Goal: Task Accomplishment & Management: Use online tool/utility

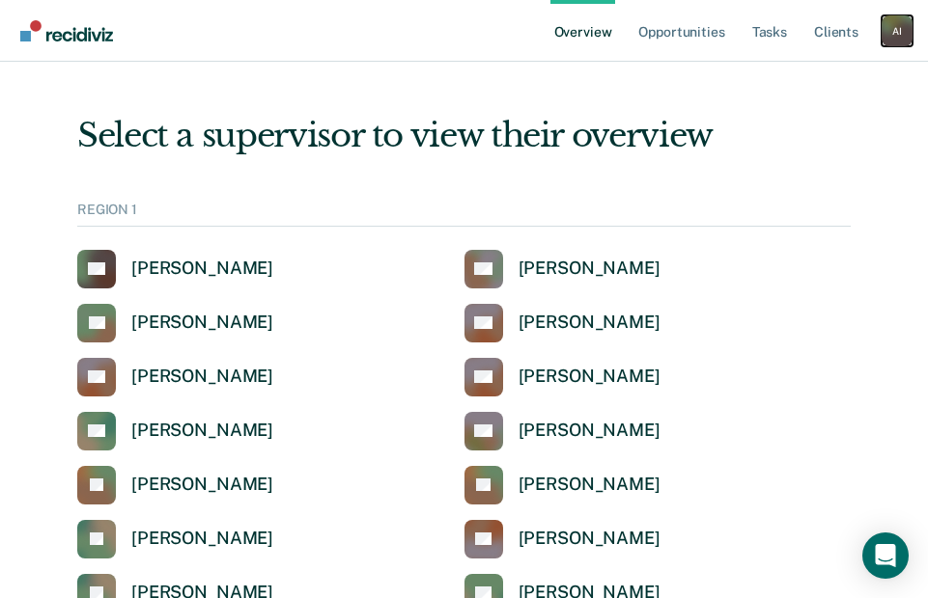
click at [895, 41] on div "A I" at bounding box center [896, 30] width 31 height 31
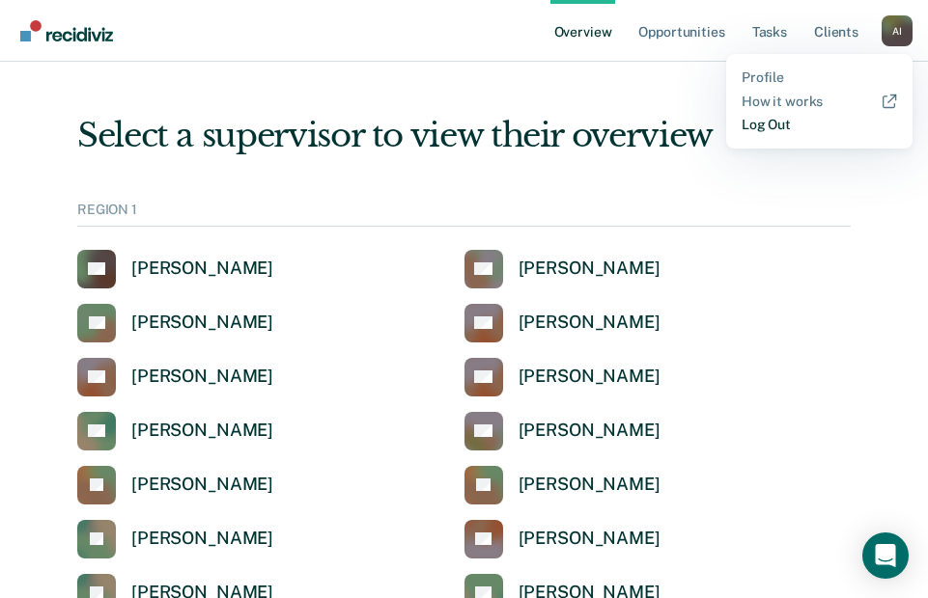
click at [790, 121] on link "Log Out" at bounding box center [818, 125] width 155 height 16
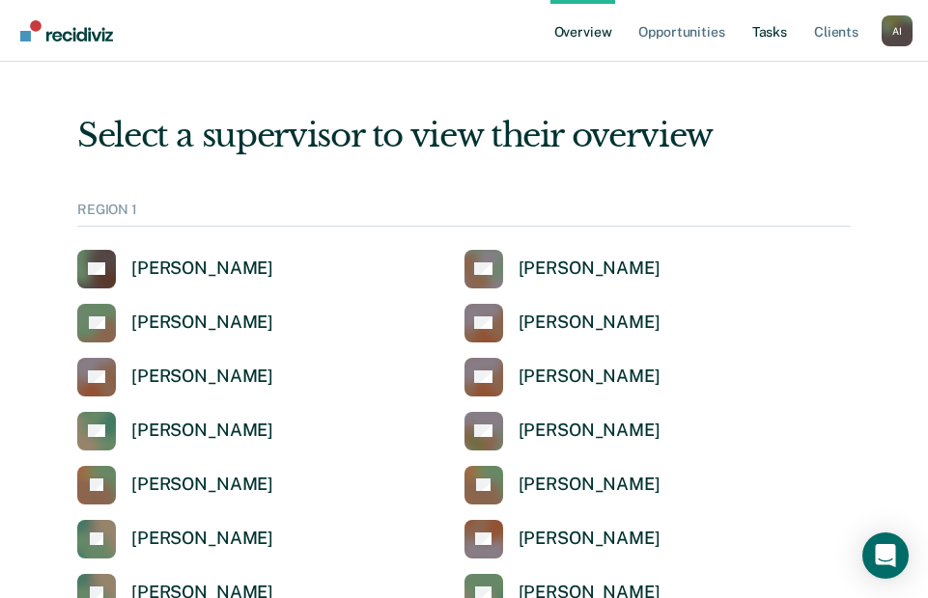
click at [767, 34] on link "Tasks" at bounding box center [769, 31] width 42 height 62
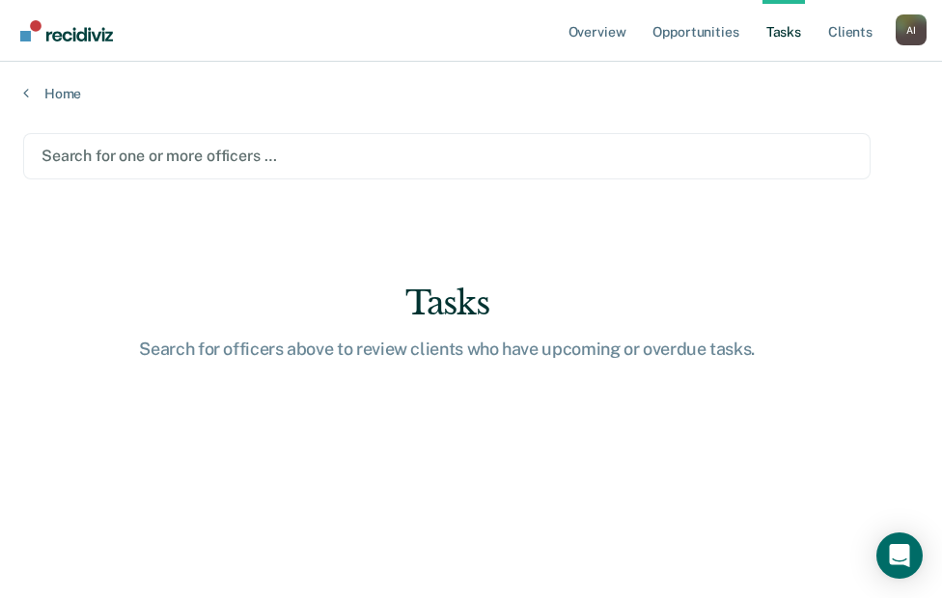
click at [79, 160] on div at bounding box center [447, 156] width 811 height 22
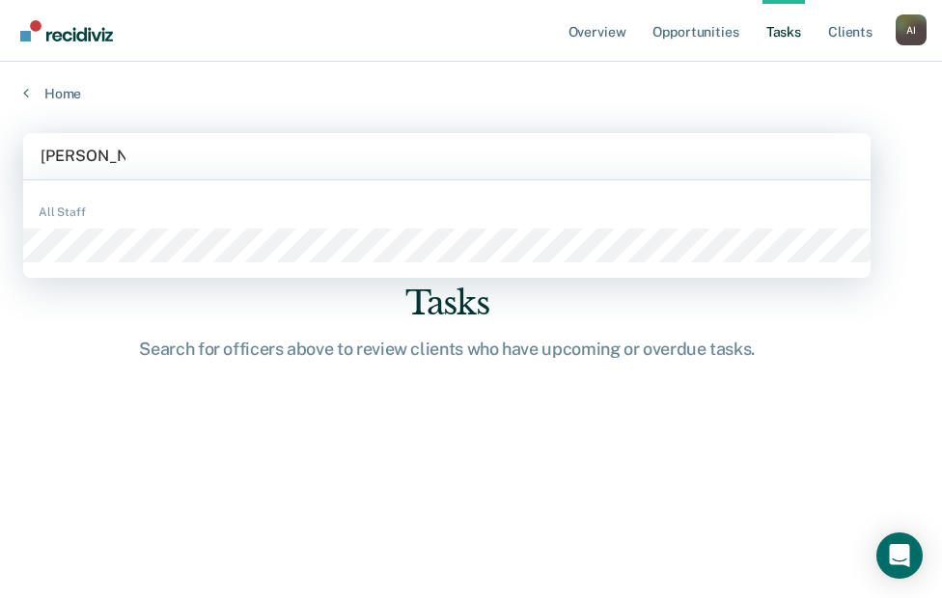
type input "[PERSON_NAME]"
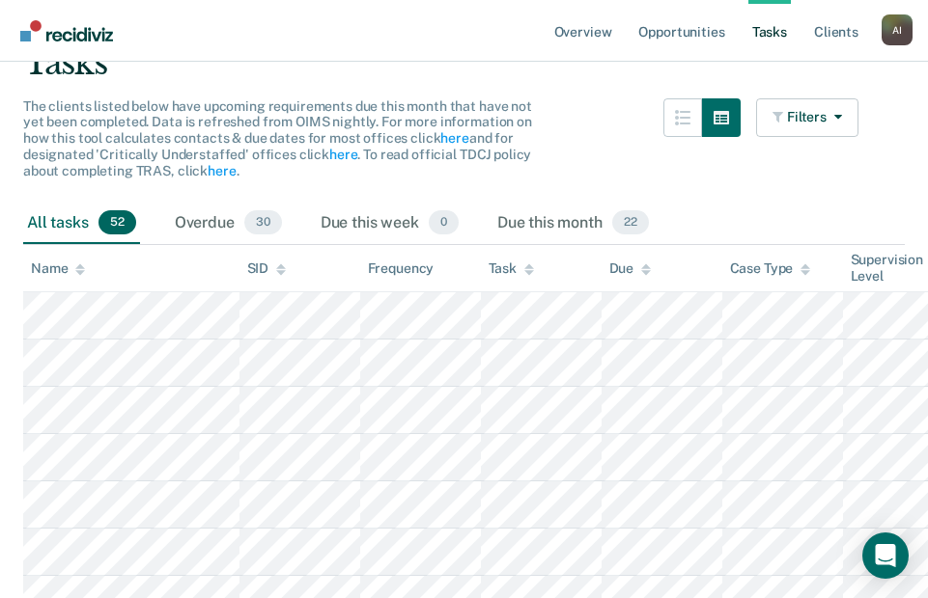
scroll to position [193, 0]
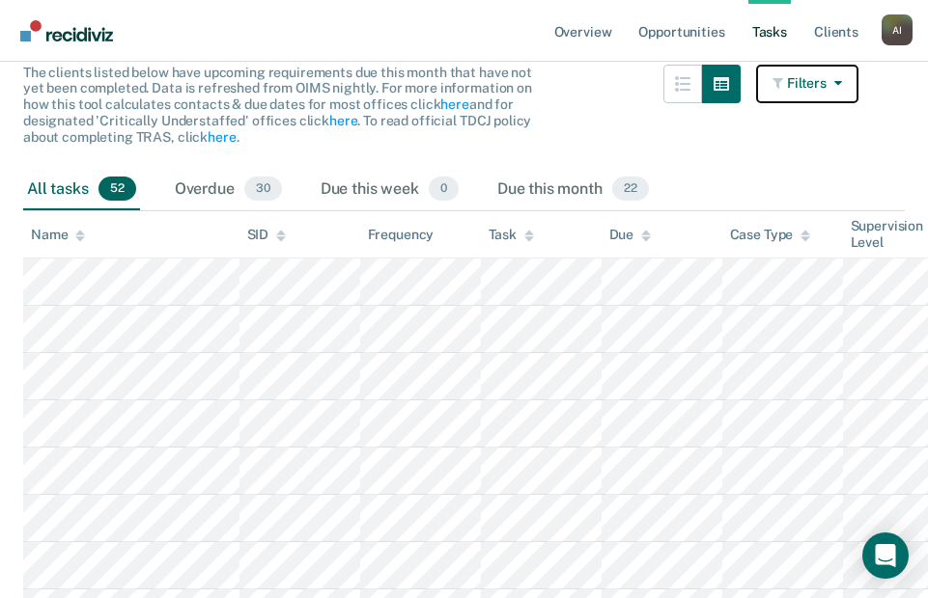
click at [842, 87] on icon "button" at bounding box center [833, 83] width 15 height 14
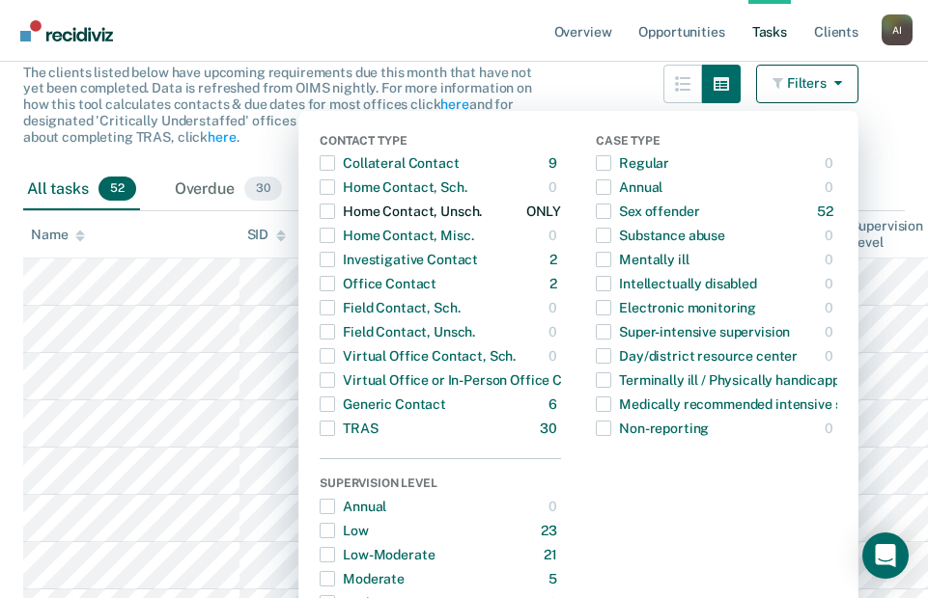
click at [335, 213] on span "button" at bounding box center [327, 211] width 15 height 15
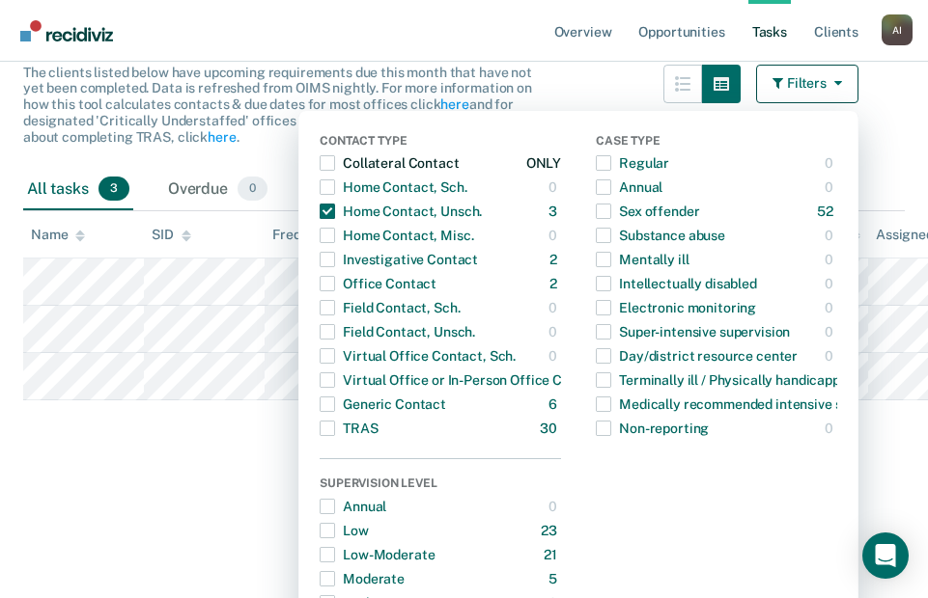
click at [335, 161] on span "button" at bounding box center [327, 162] width 15 height 15
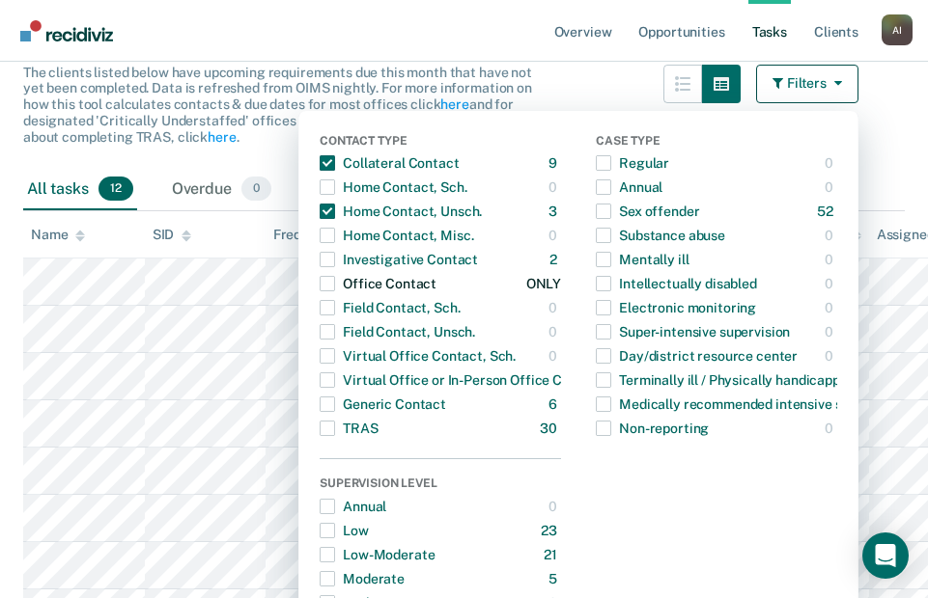
click at [335, 285] on span "button" at bounding box center [327, 283] width 15 height 15
click at [335, 400] on span "button" at bounding box center [327, 404] width 15 height 15
click at [335, 263] on span "button" at bounding box center [327, 259] width 15 height 15
click at [229, 238] on th "Name" at bounding box center [131, 234] width 216 height 47
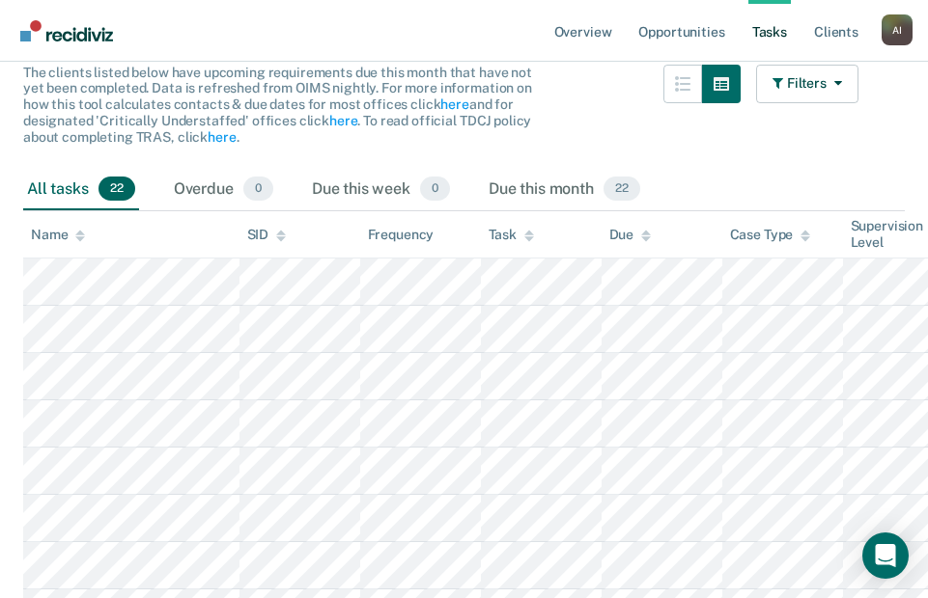
click at [507, 237] on div "Task" at bounding box center [510, 235] width 45 height 16
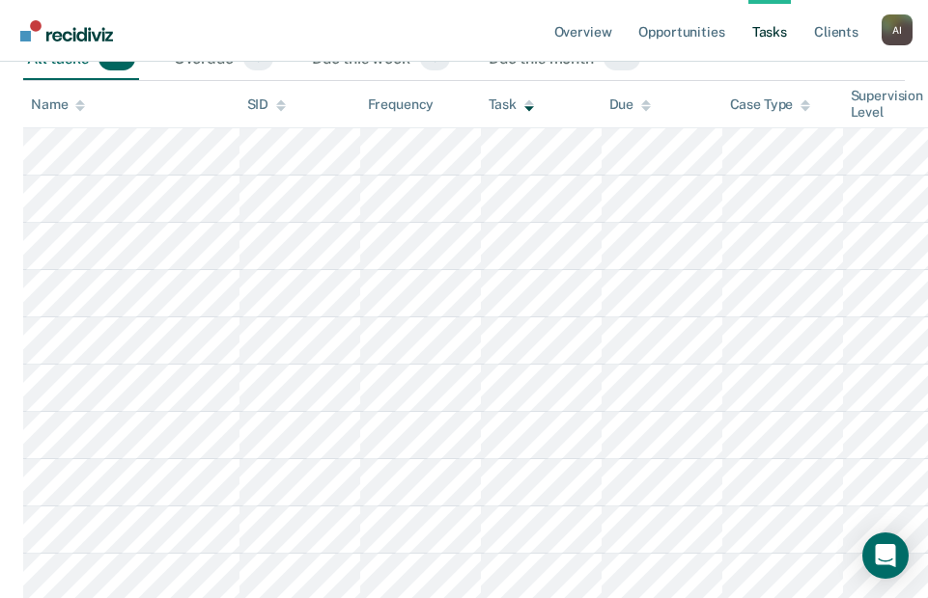
scroll to position [0, 0]
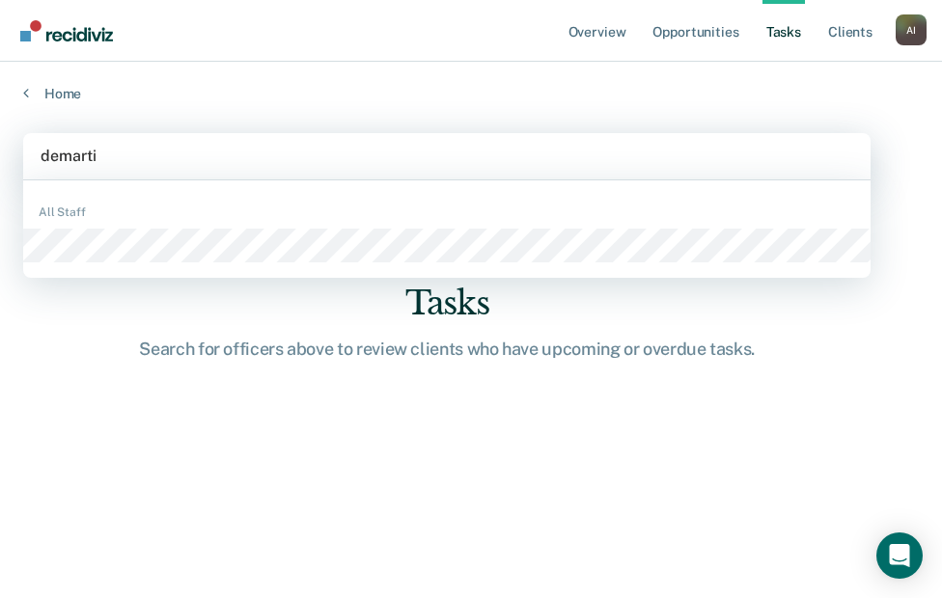
type input "demartis"
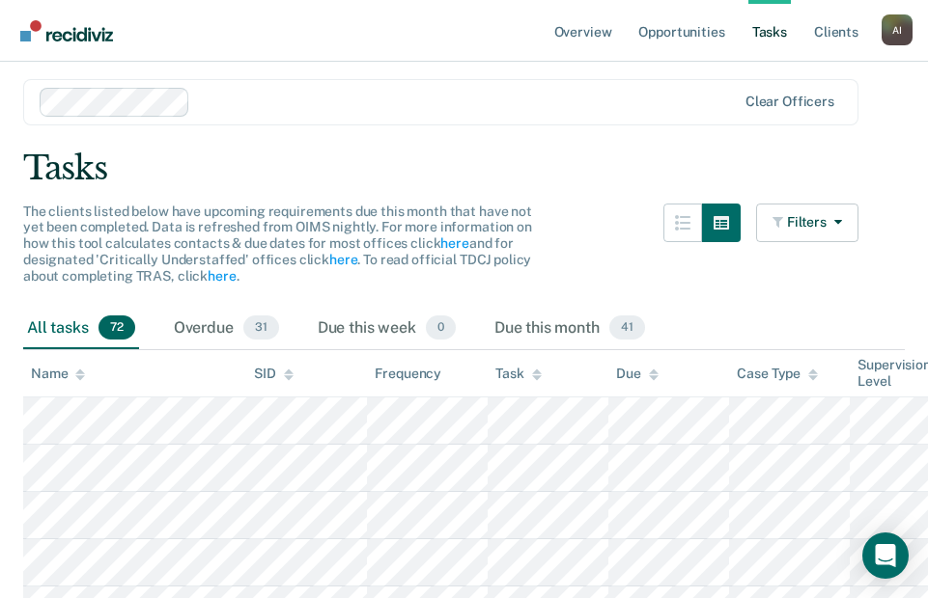
scroll to position [97, 0]
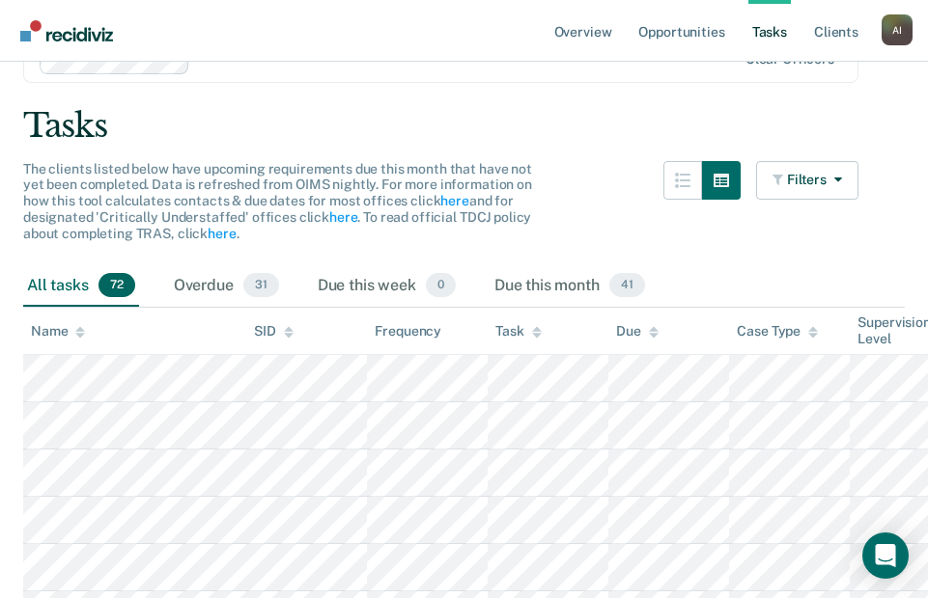
click at [538, 332] on icon at bounding box center [537, 332] width 10 height 13
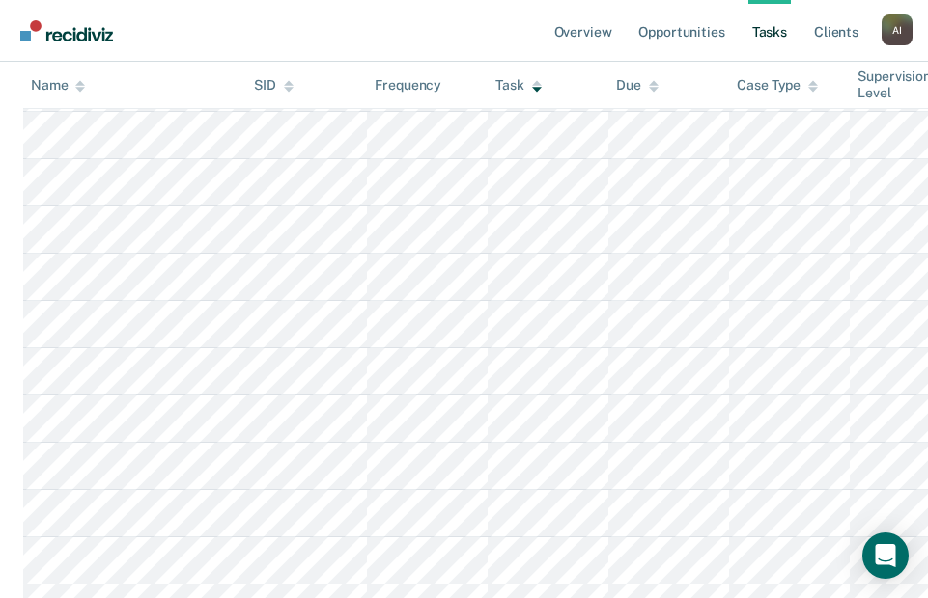
scroll to position [0, 0]
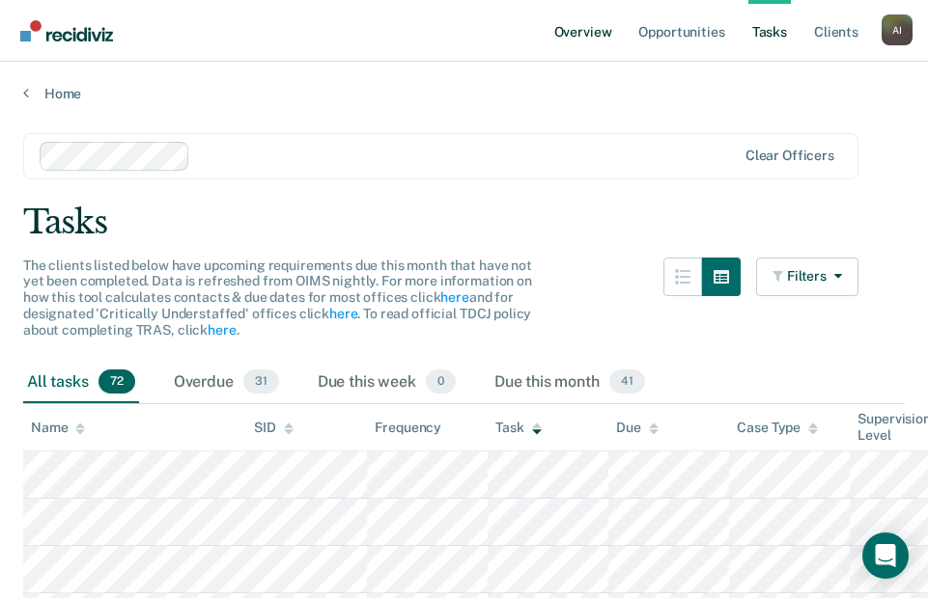
click at [574, 37] on link "Overview" at bounding box center [583, 31] width 66 height 62
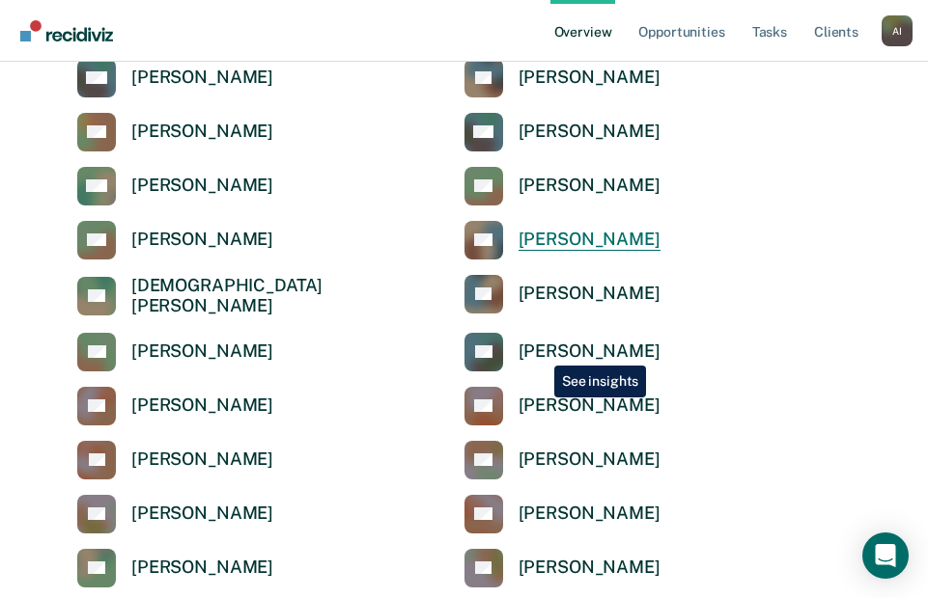
scroll to position [2317, 0]
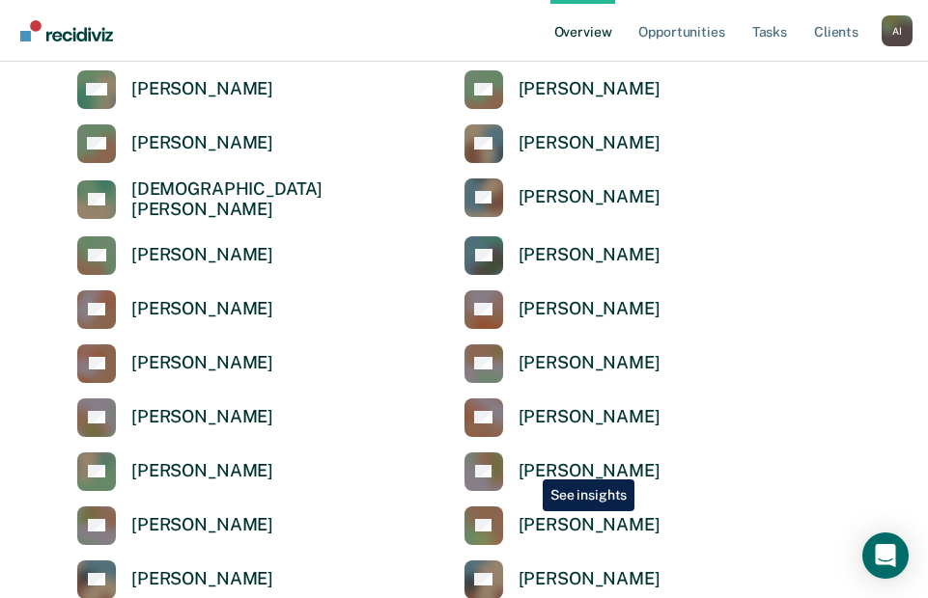
click at [528, 464] on div "[PERSON_NAME]" at bounding box center [589, 471] width 142 height 22
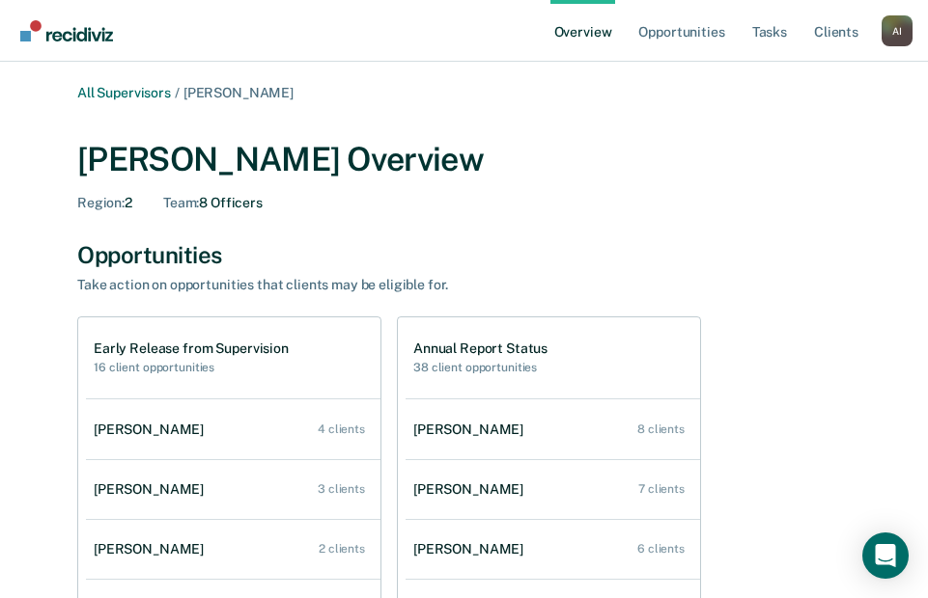
click at [140, 375] on h2 "16 client opportunities" at bounding box center [191, 368] width 195 height 14
click at [137, 347] on h1 "Early Release from Supervision" at bounding box center [191, 349] width 195 height 16
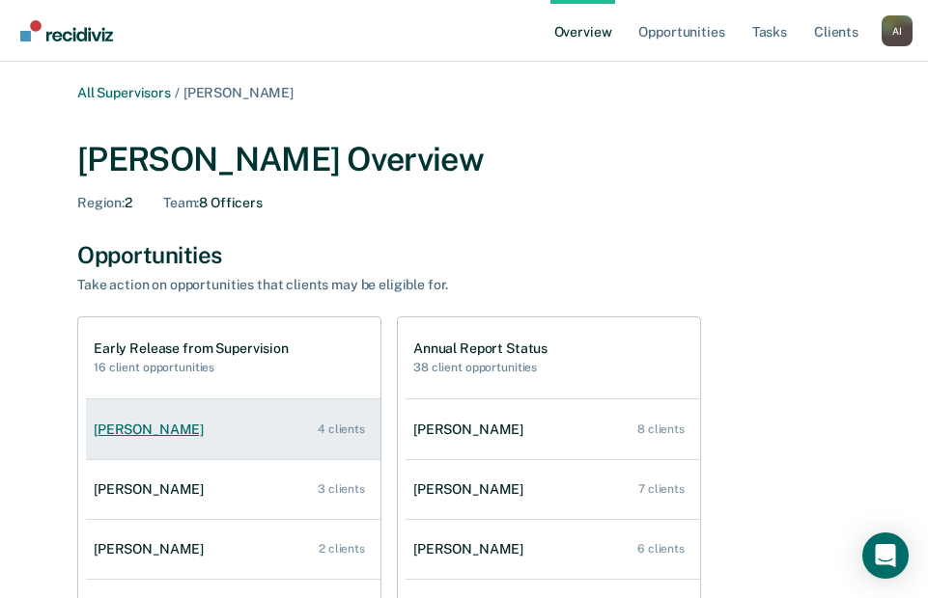
click at [139, 428] on div "[PERSON_NAME]" at bounding box center [153, 430] width 118 height 16
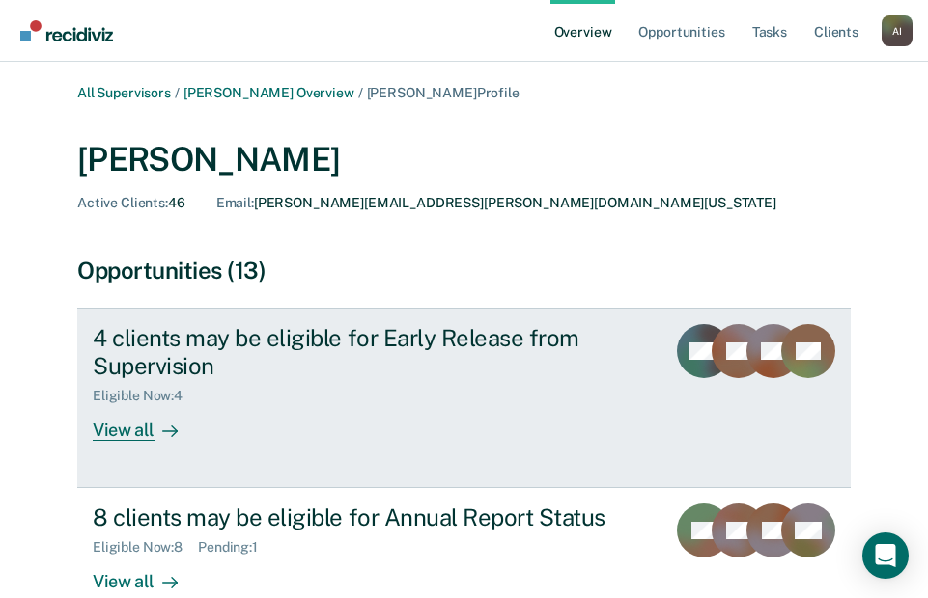
click at [134, 435] on div "View all" at bounding box center [147, 423] width 108 height 38
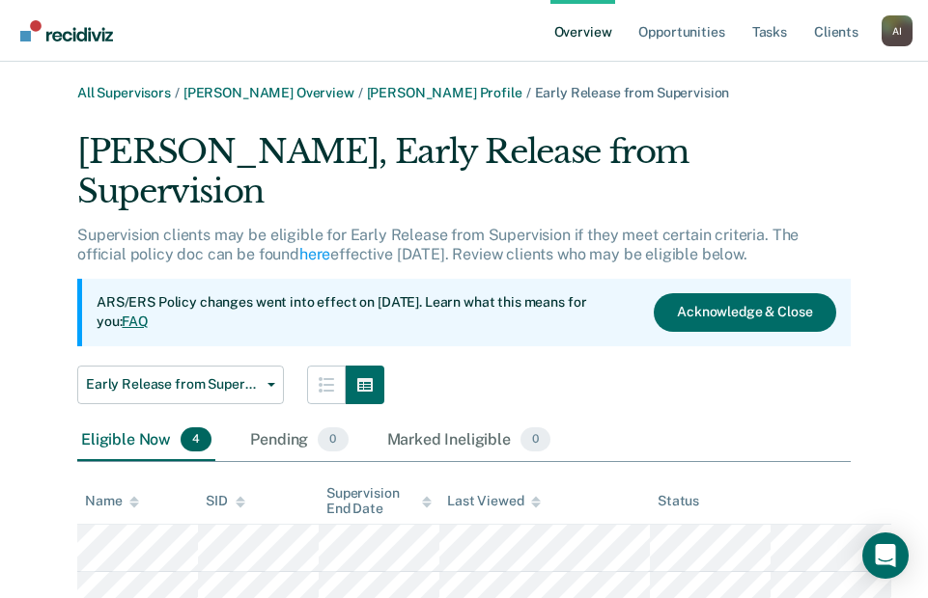
scroll to position [97, 0]
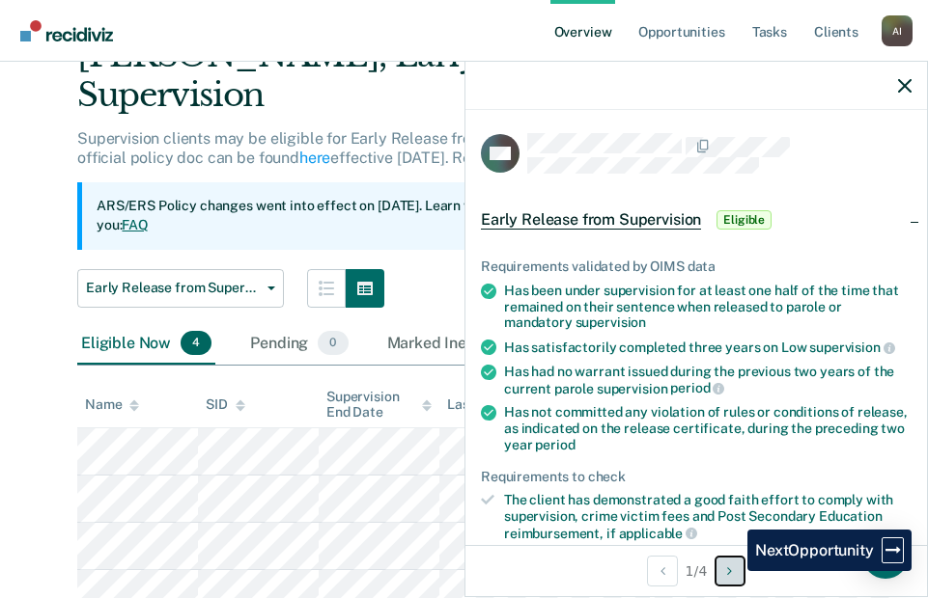
click at [732, 571] on icon "Next Opportunity" at bounding box center [729, 572] width 5 height 14
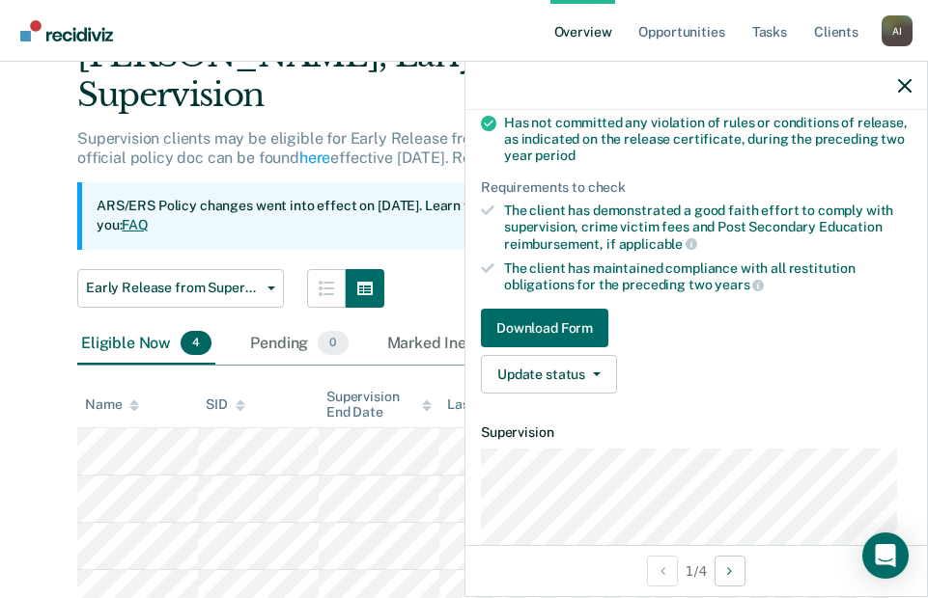
scroll to position [386, 0]
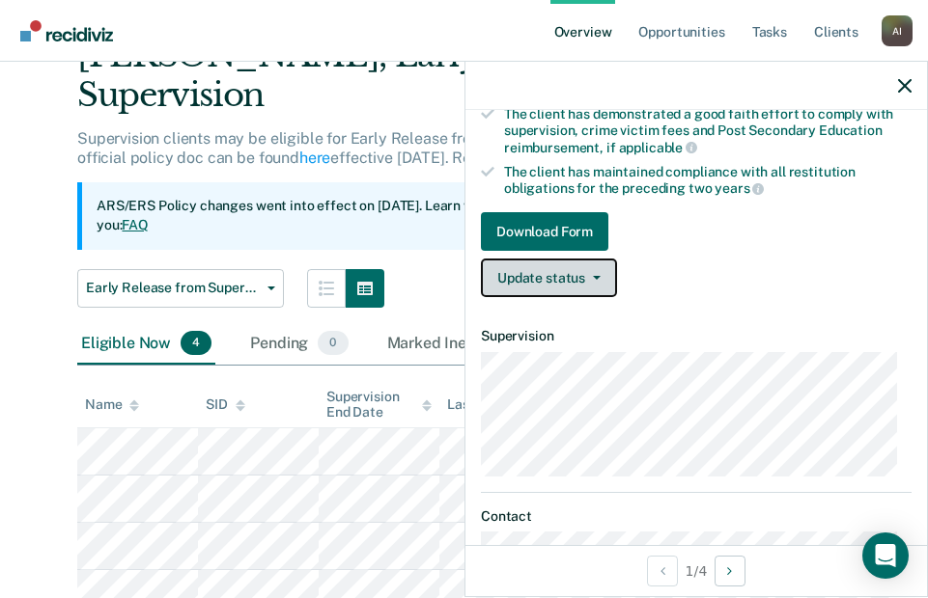
click at [596, 277] on icon "button" at bounding box center [597, 278] width 8 height 4
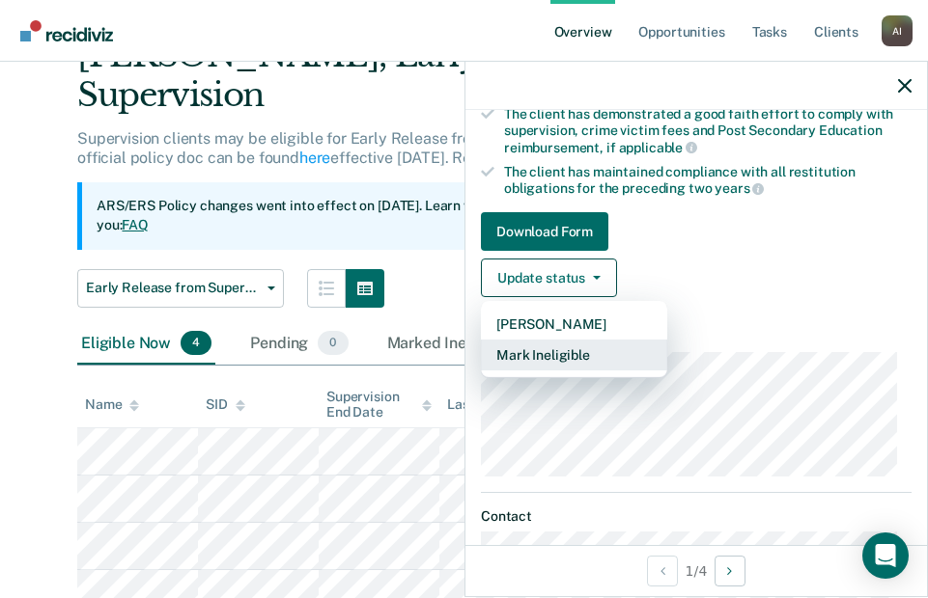
click at [556, 352] on button "Mark Ineligible" at bounding box center [574, 355] width 186 height 31
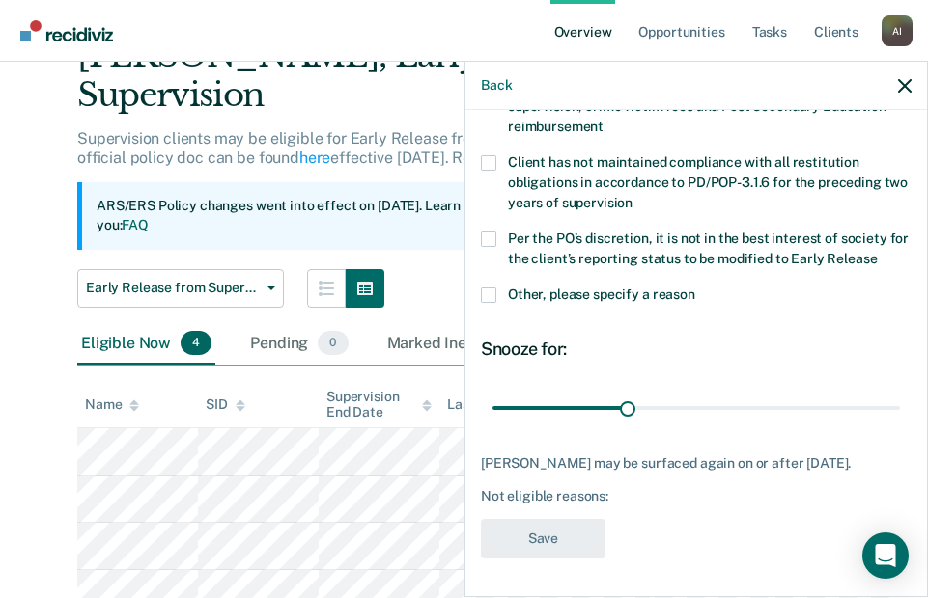
click at [485, 288] on span at bounding box center [488, 295] width 15 height 15
click at [695, 288] on input "Other, please specify a reason" at bounding box center [695, 288] width 0 height 0
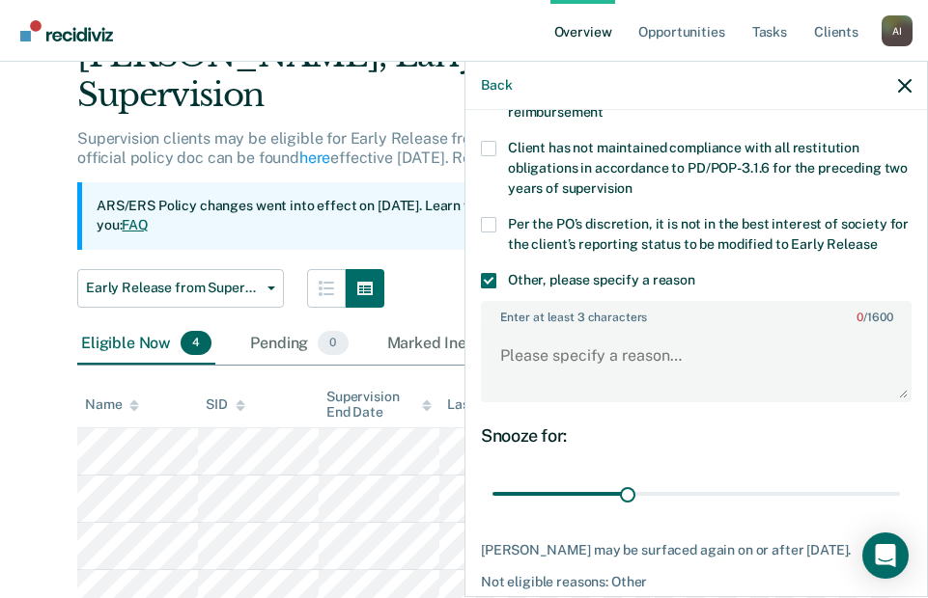
click at [512, 320] on label "Enter at least 3 characters 0 / 1600" at bounding box center [696, 313] width 427 height 21
click at [512, 329] on textarea "Enter at least 3 characters 0 / 1600" at bounding box center [696, 364] width 427 height 71
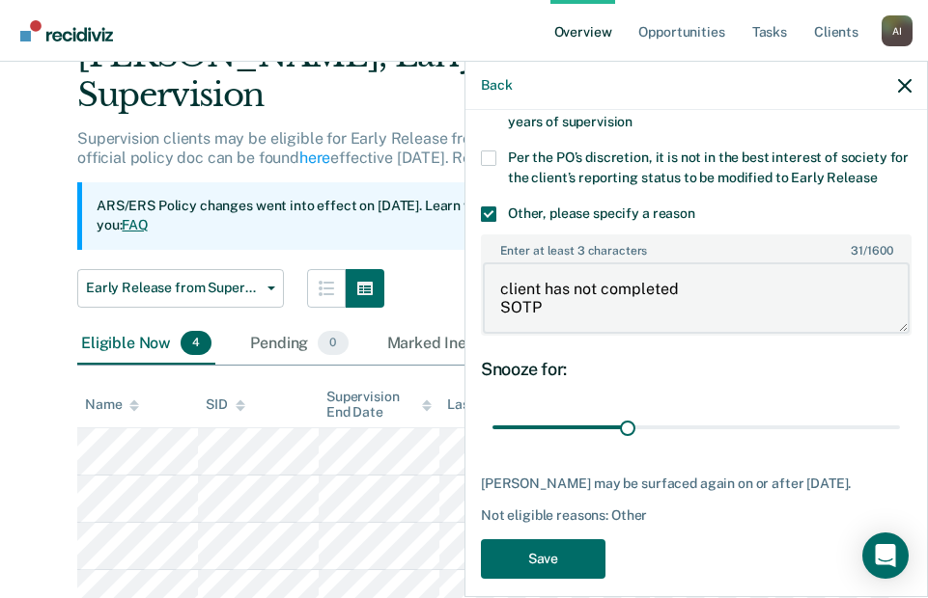
scroll to position [289, 0]
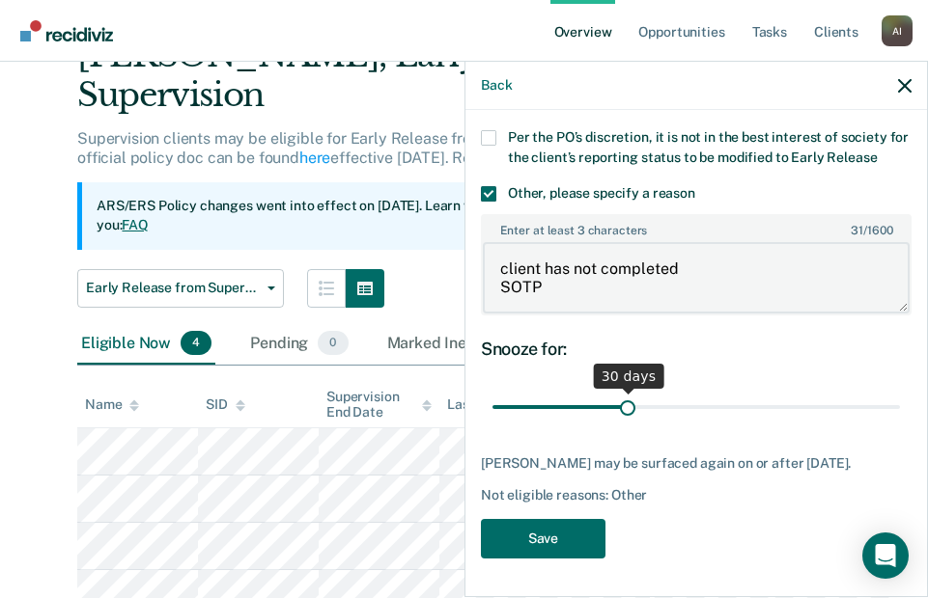
type textarea "client has not completed SOTP"
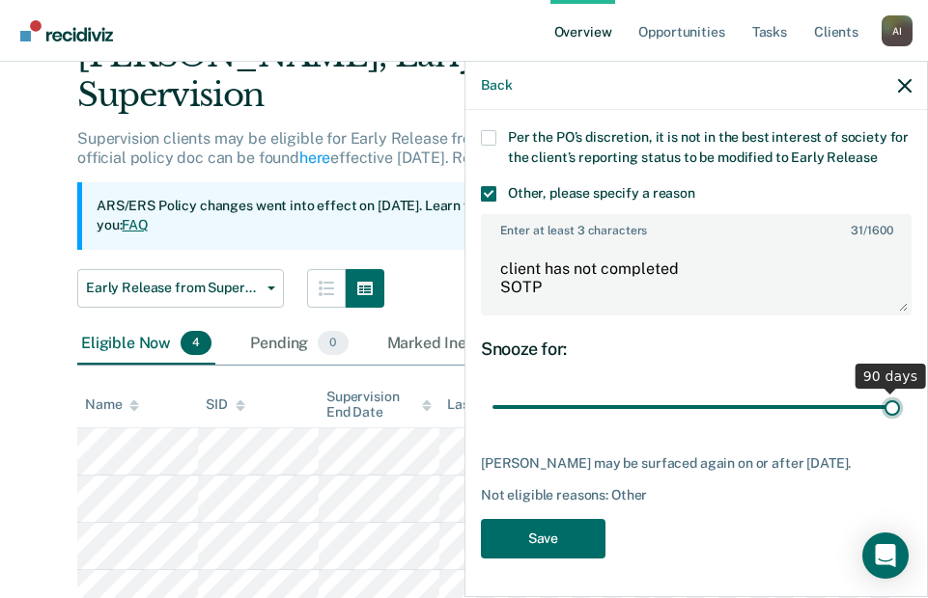
drag, startPoint x: 622, startPoint y: 394, endPoint x: 885, endPoint y: 380, distance: 263.9
type input "90"
click at [885, 391] on input "range" at bounding box center [695, 408] width 407 height 34
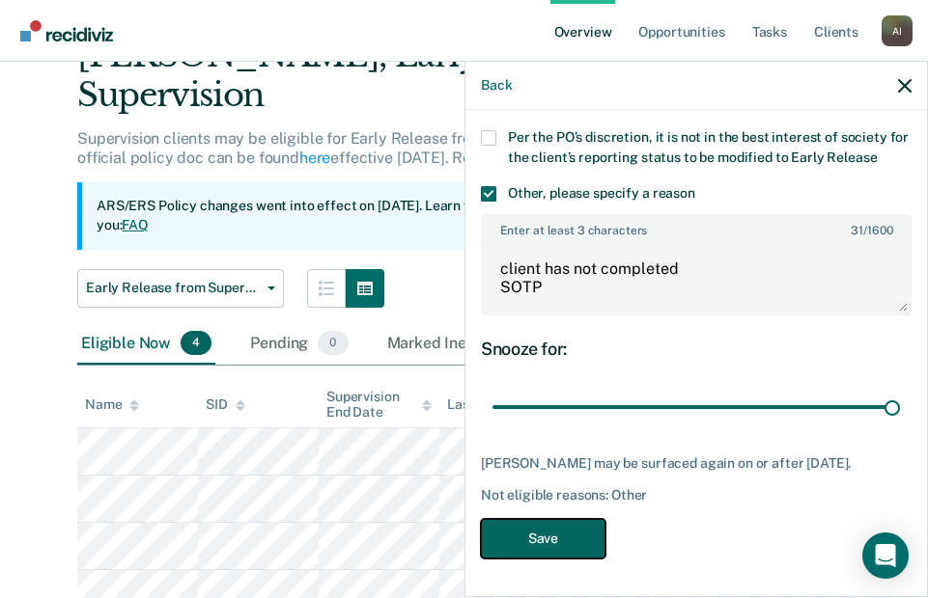
click at [570, 542] on button "Save" at bounding box center [543, 539] width 125 height 40
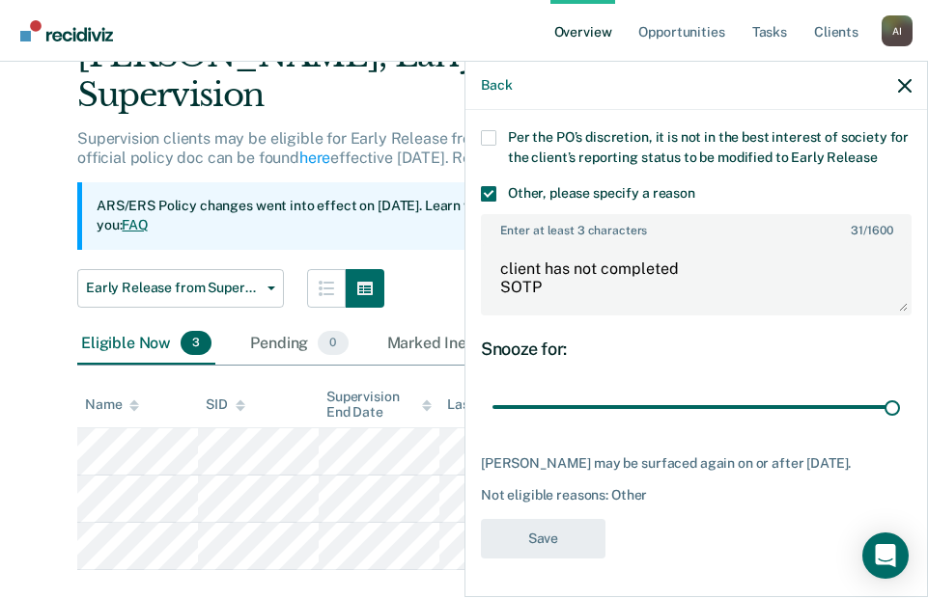
scroll to position [92, 0]
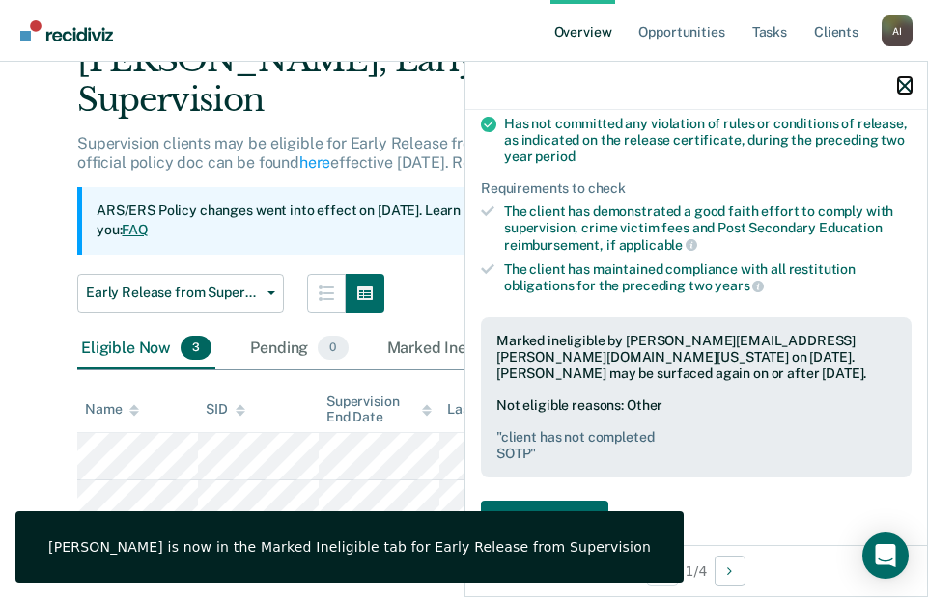
click at [904, 87] on icon "button" at bounding box center [905, 86] width 14 height 14
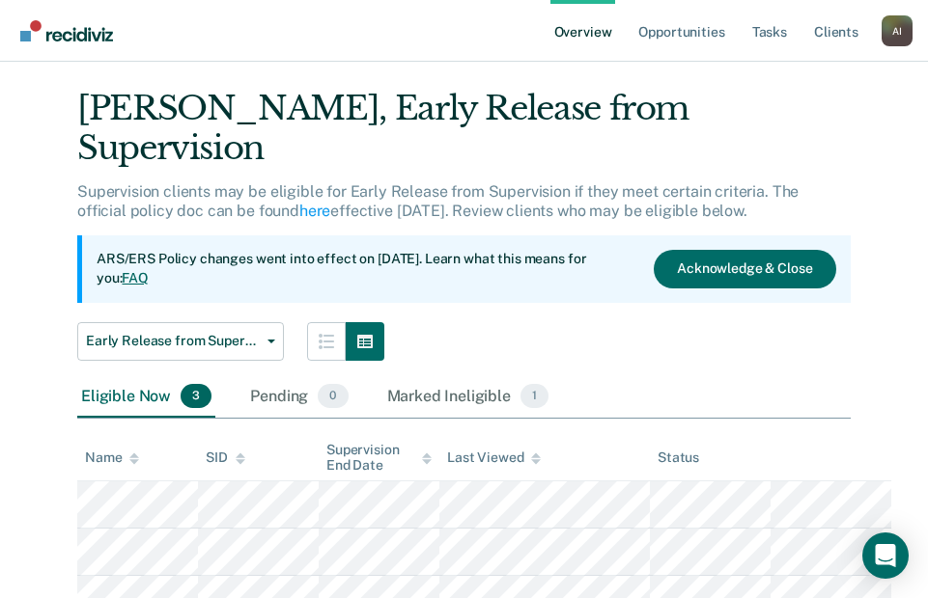
scroll to position [0, 0]
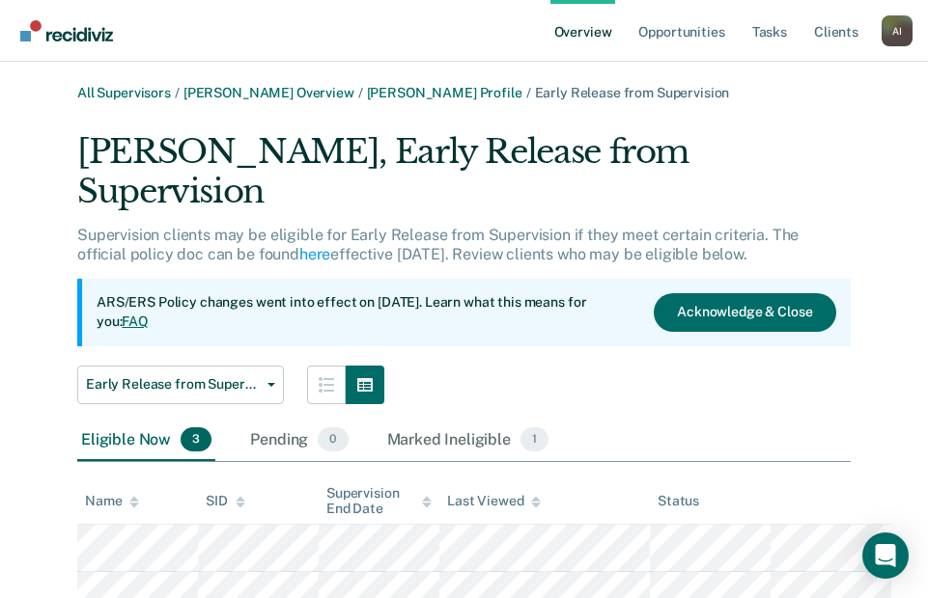
click at [592, 33] on link "Overview" at bounding box center [583, 31] width 66 height 62
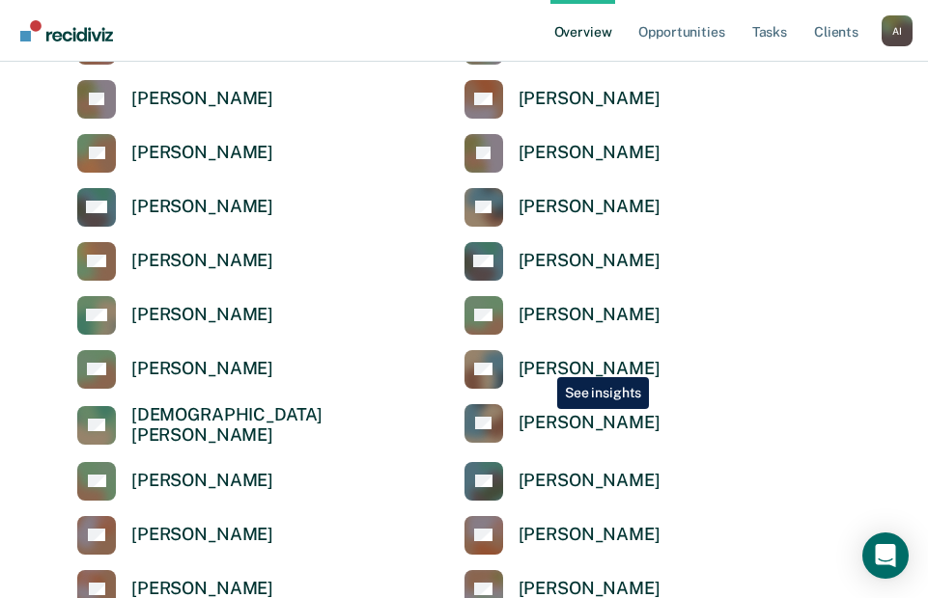
scroll to position [2124, 0]
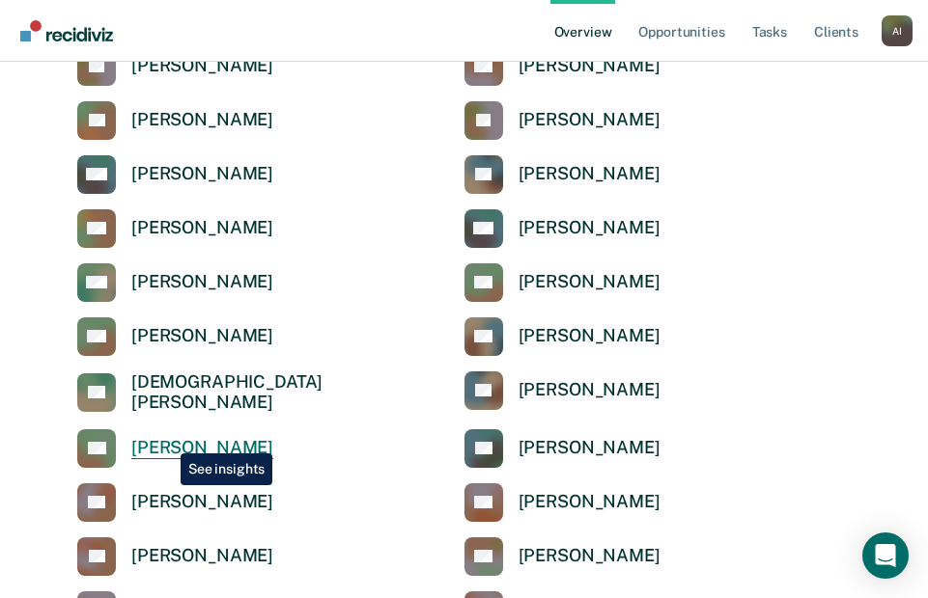
click at [166, 439] on div "[PERSON_NAME]" at bounding box center [202, 448] width 142 height 22
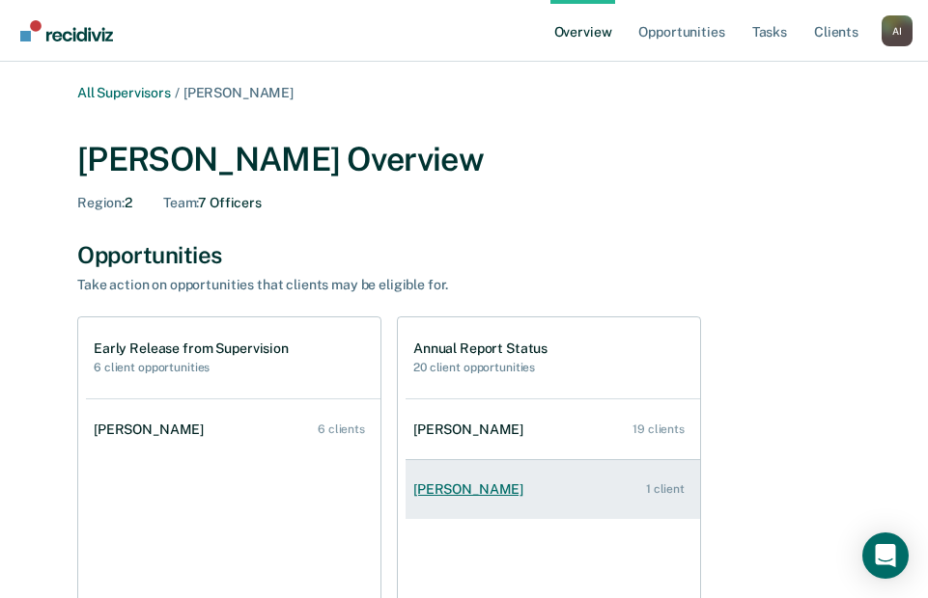
click at [504, 487] on div "[PERSON_NAME]" at bounding box center [472, 490] width 118 height 16
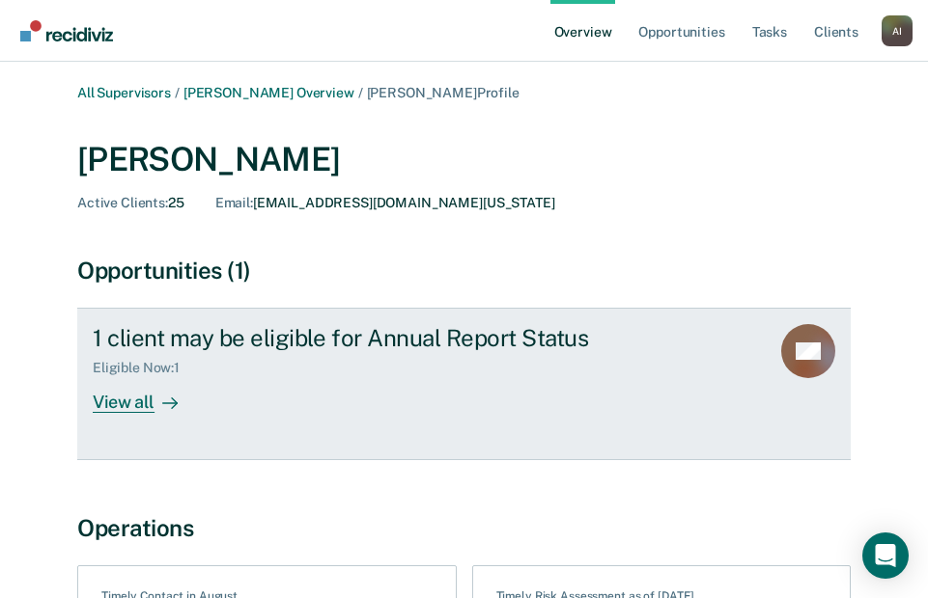
click at [134, 398] on div "View all" at bounding box center [147, 395] width 108 height 38
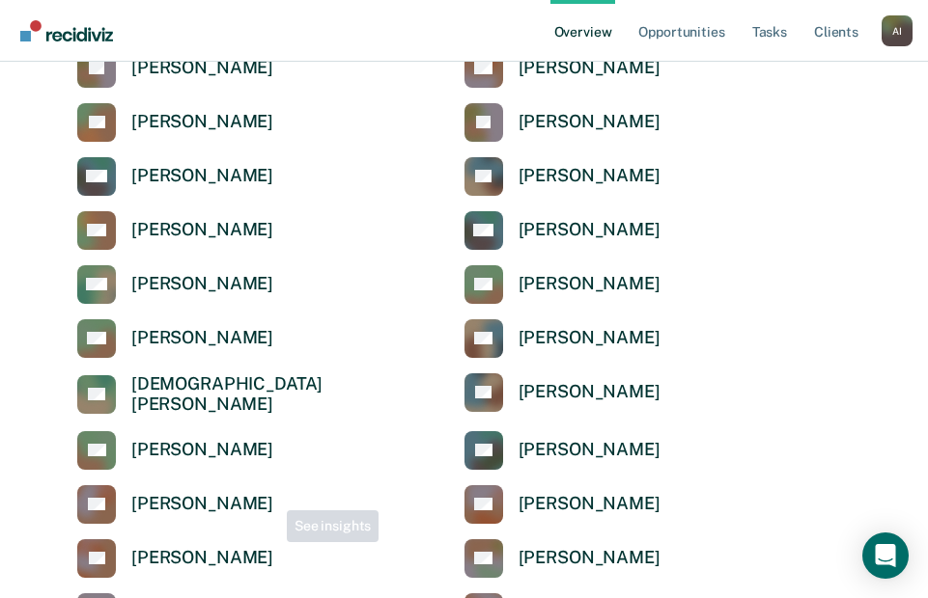
scroll to position [2124, 0]
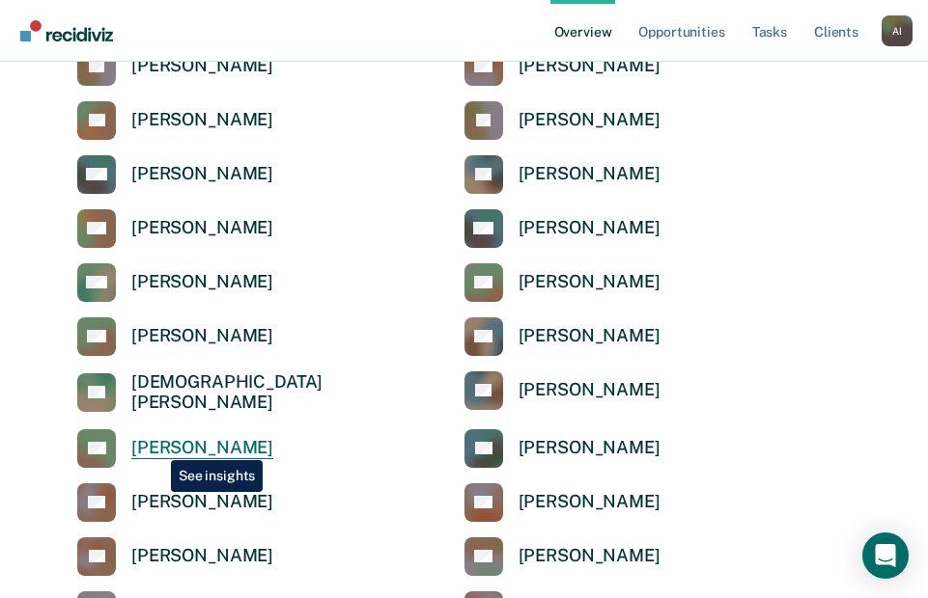
click at [157, 444] on div "Ann Oodo" at bounding box center [202, 448] width 142 height 22
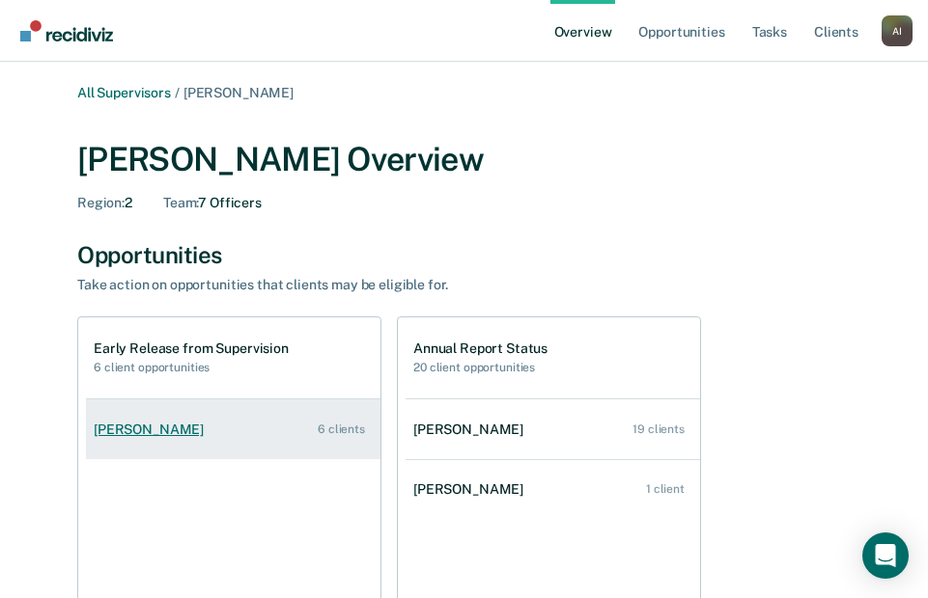
click at [172, 428] on div "Donald Davenport" at bounding box center [153, 430] width 118 height 16
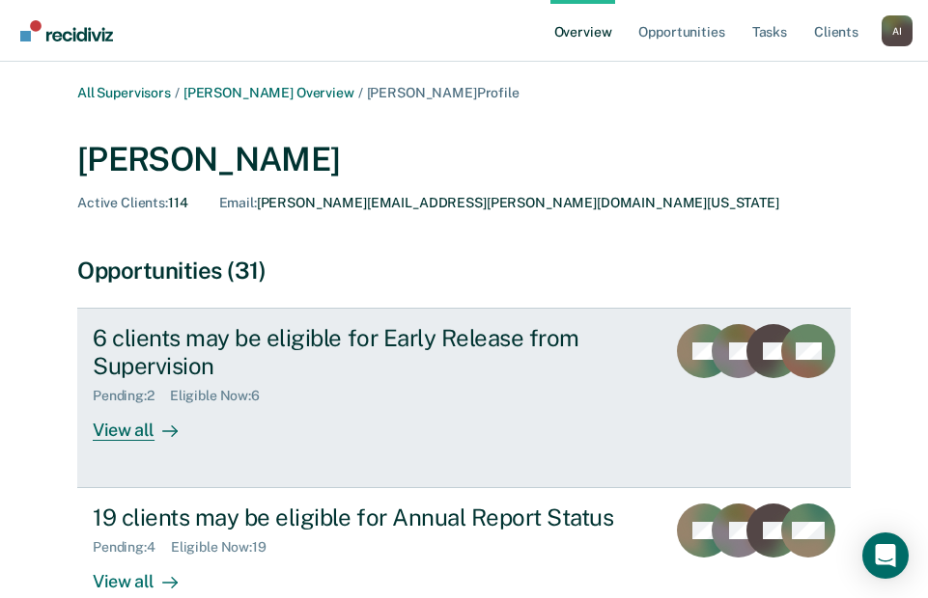
click at [124, 431] on div "View all" at bounding box center [147, 423] width 108 height 38
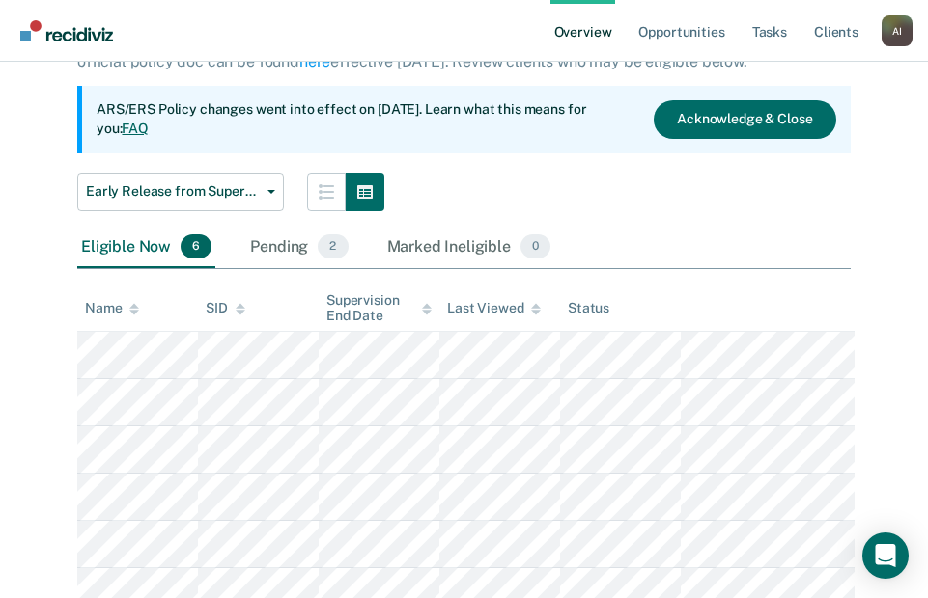
scroll to position [272, 0]
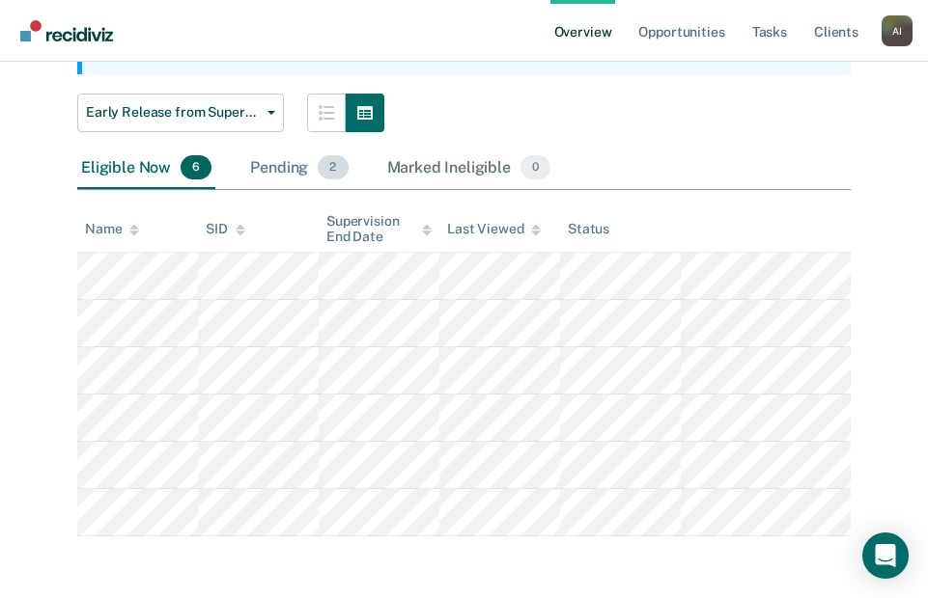
click at [335, 168] on span "2" at bounding box center [333, 167] width 30 height 25
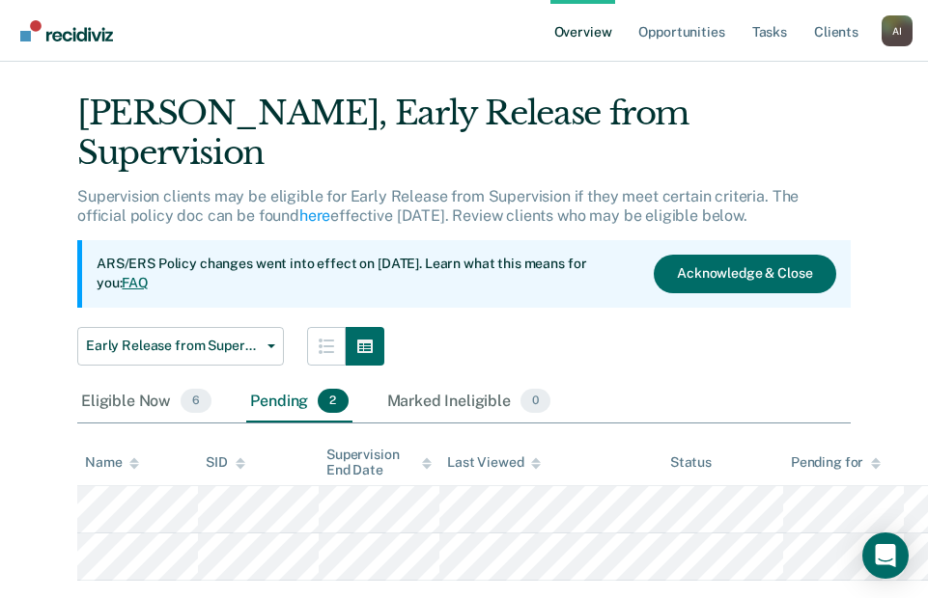
scroll to position [0, 0]
